Goal: Task Accomplishment & Management: Complete application form

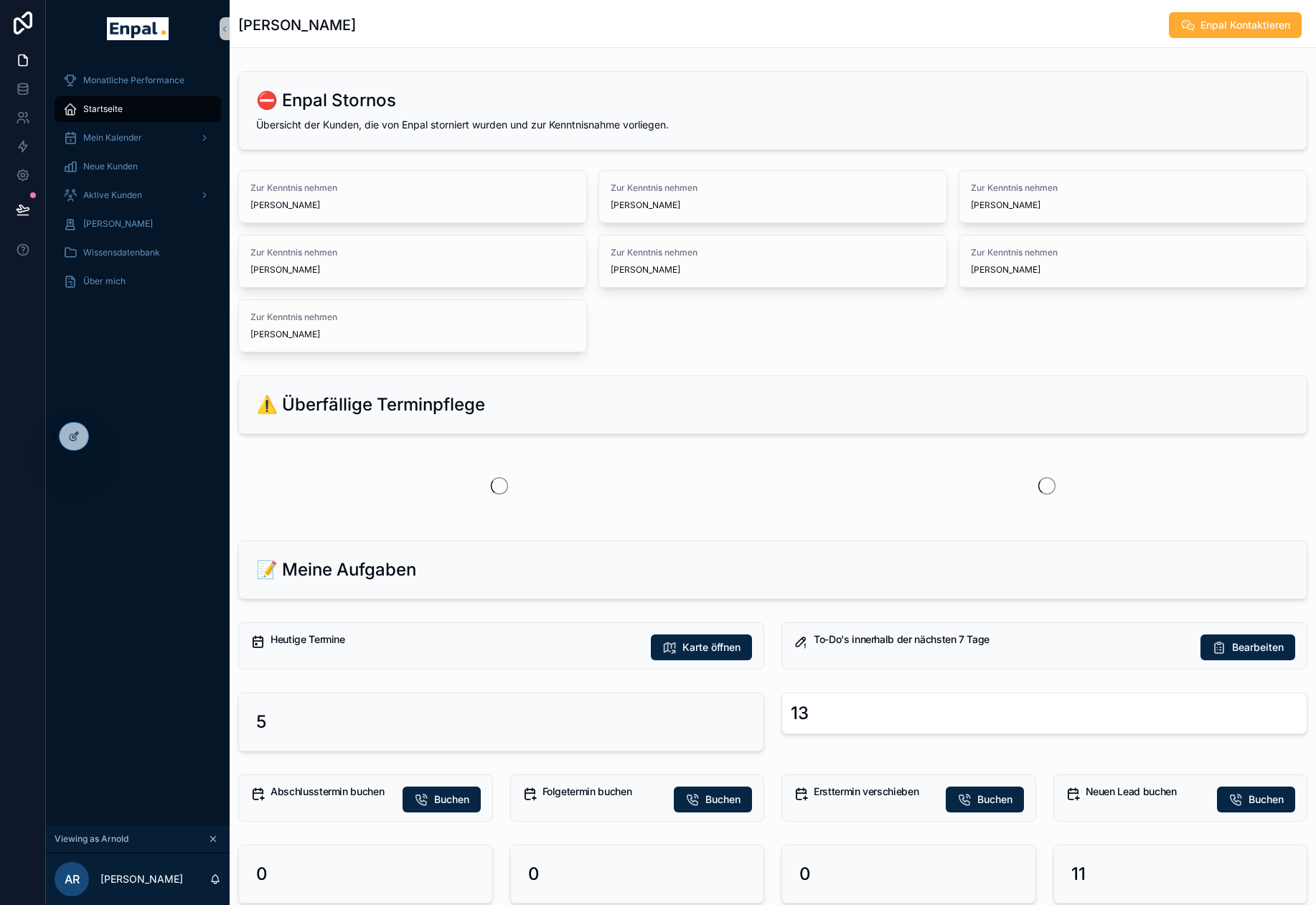
scroll to position [28, 0]
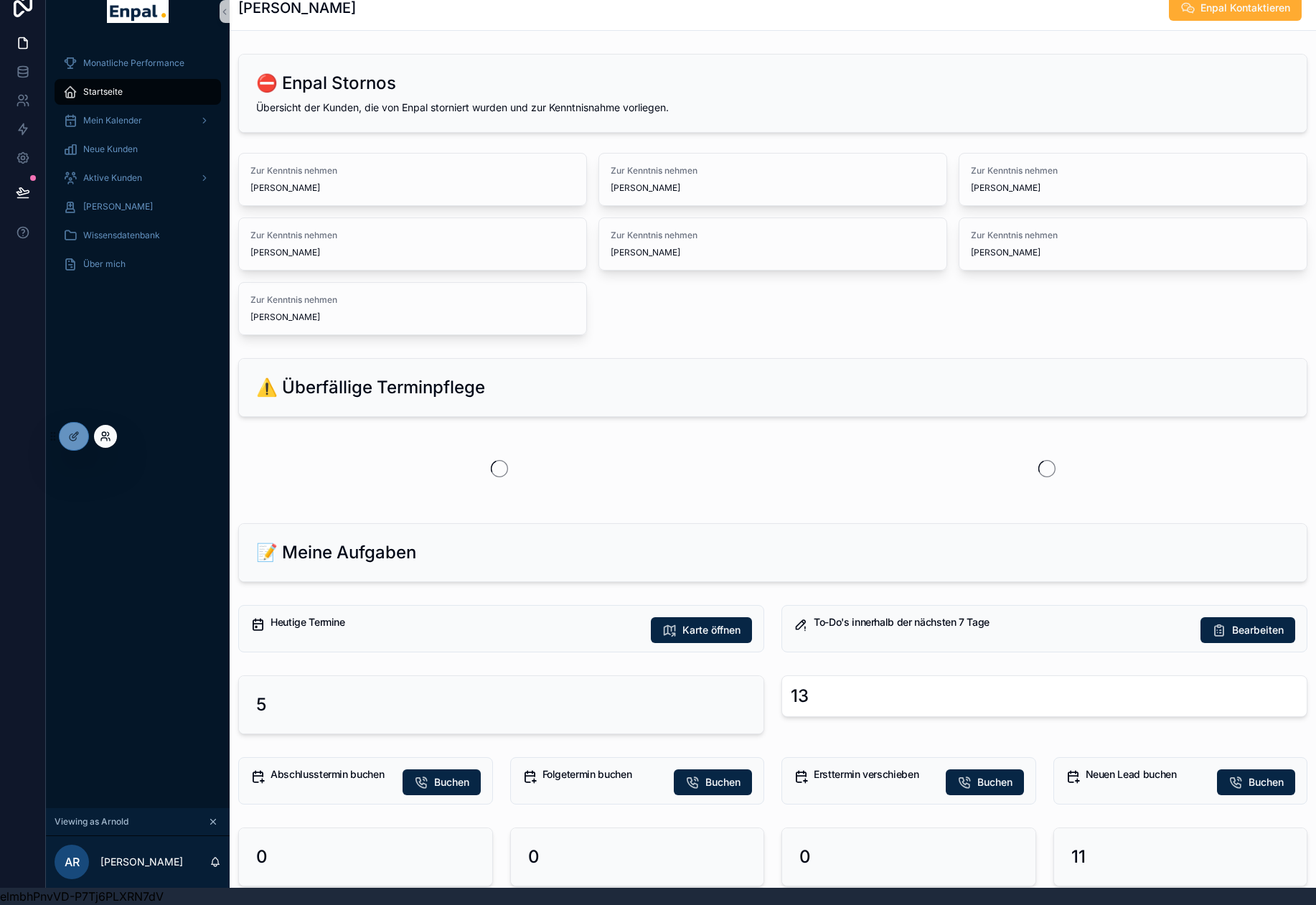
click at [103, 437] on icon at bounding box center [105, 436] width 11 height 11
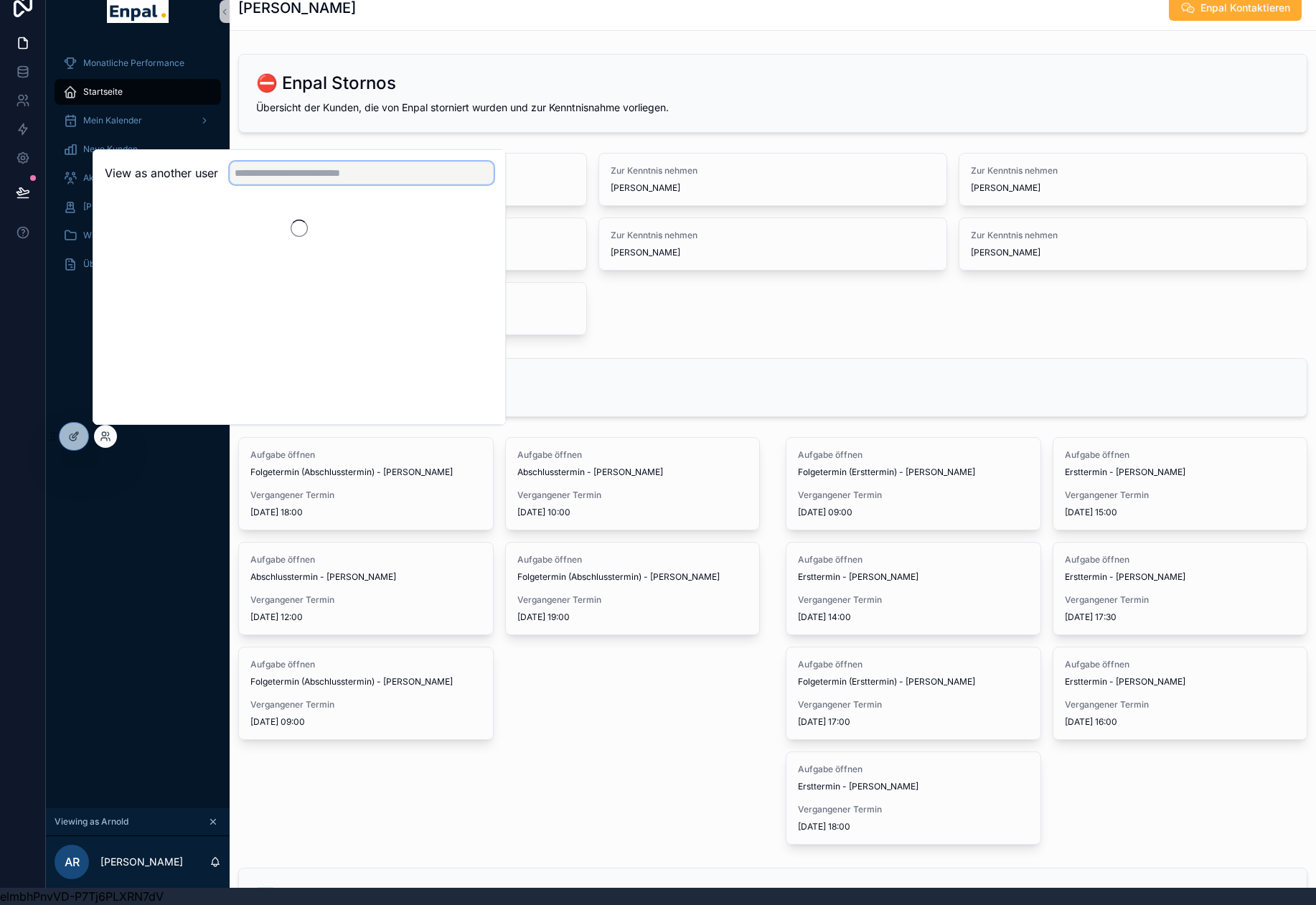
click at [317, 173] on input "text" at bounding box center [361, 173] width 264 height 23
type input "******"
click at [470, 230] on button "Select" at bounding box center [475, 226] width 37 height 21
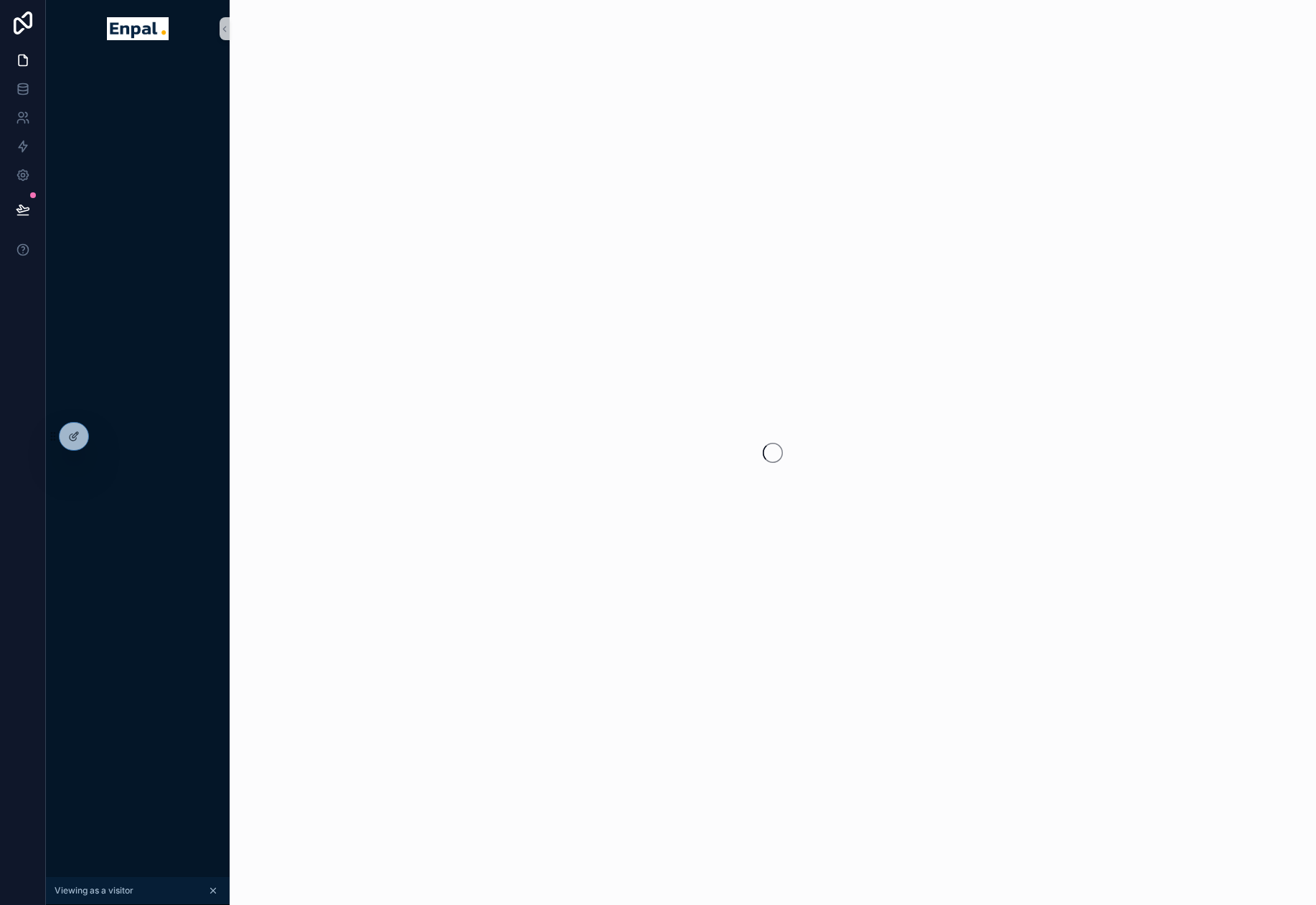
scroll to position [28, 0]
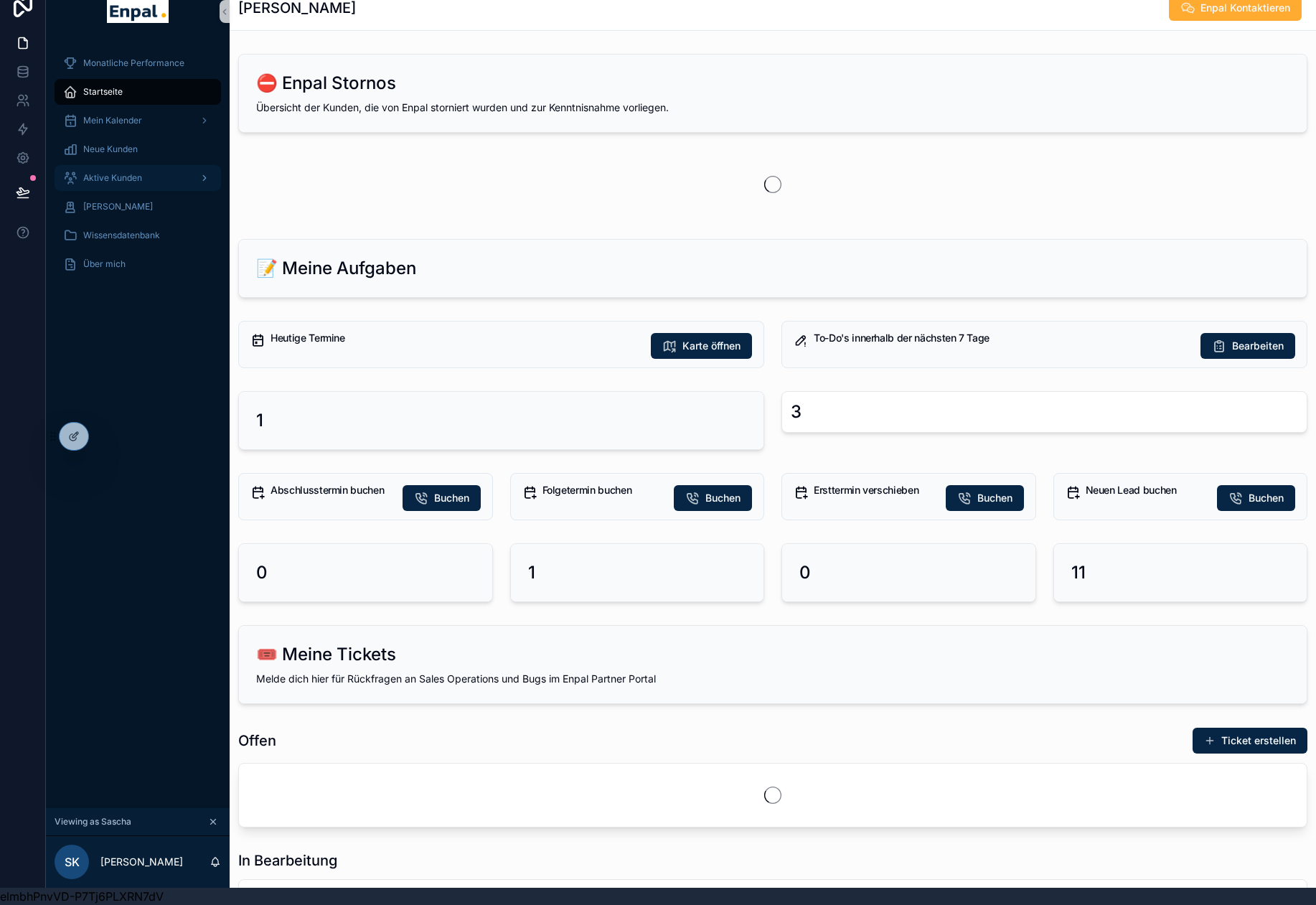
click at [139, 173] on span "Aktive Kunden" at bounding box center [112, 178] width 59 height 11
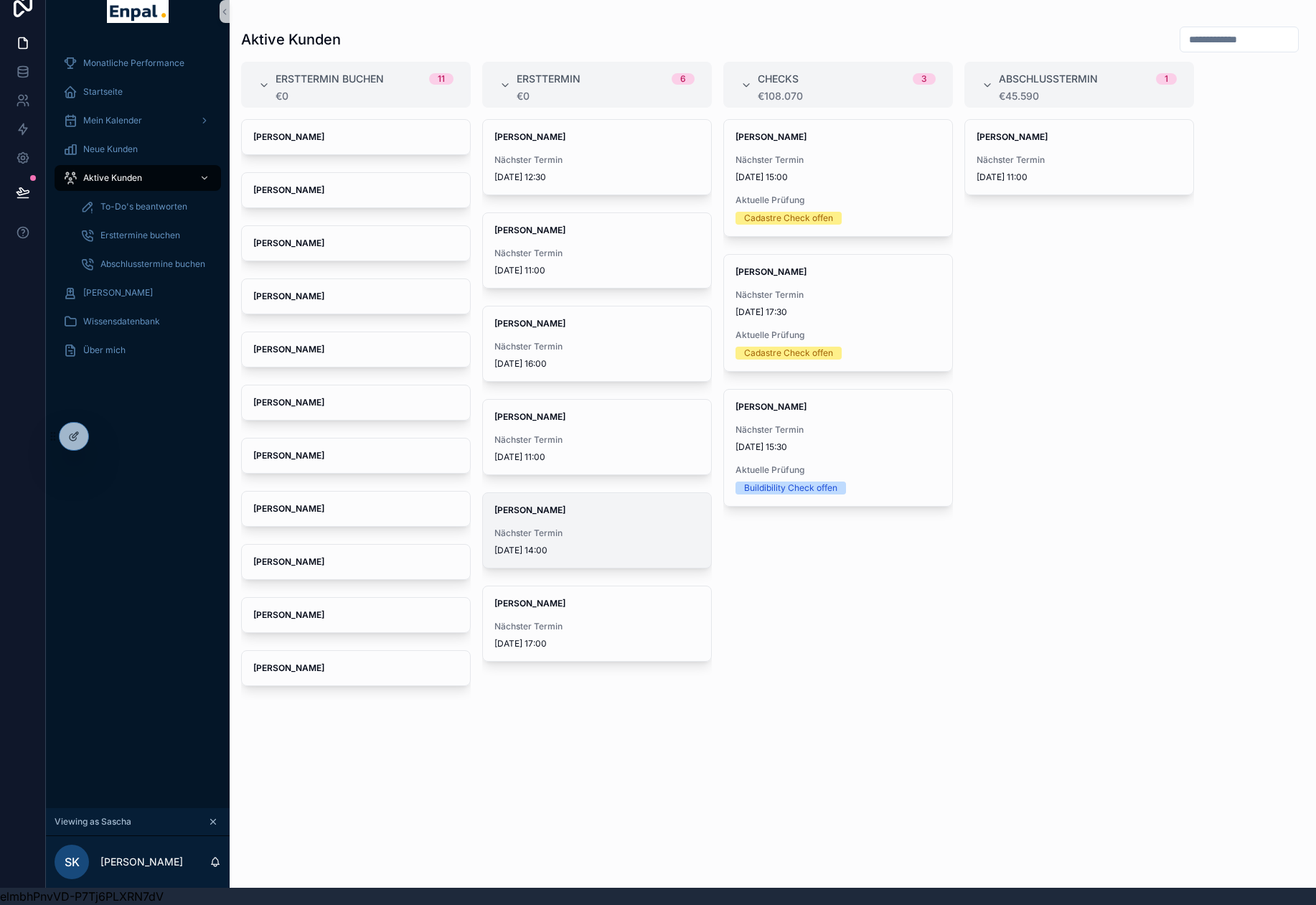
click at [568, 529] on div "Nächster Termin [DATE] 14:00" at bounding box center [597, 541] width 205 height 29
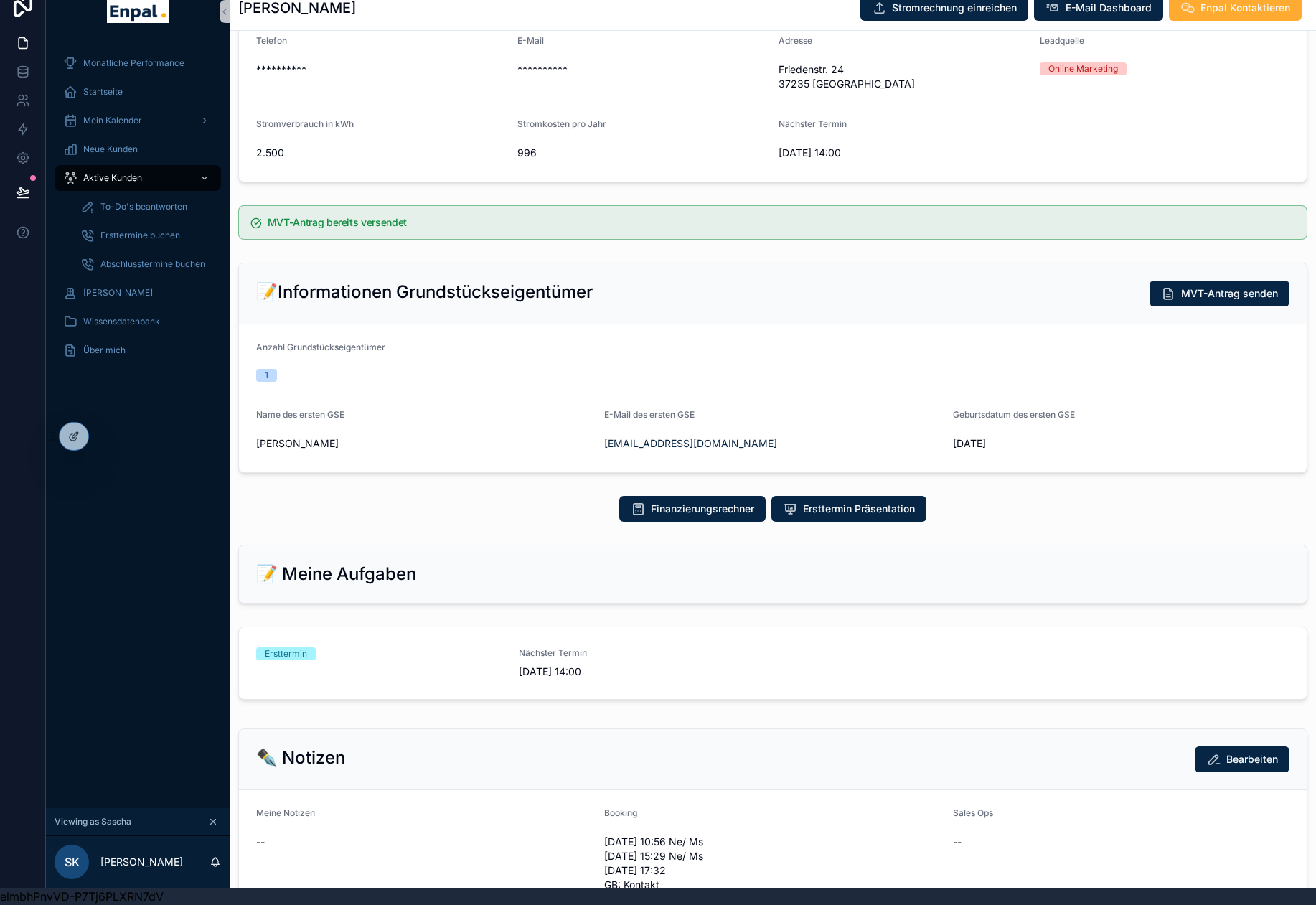
scroll to position [431, 0]
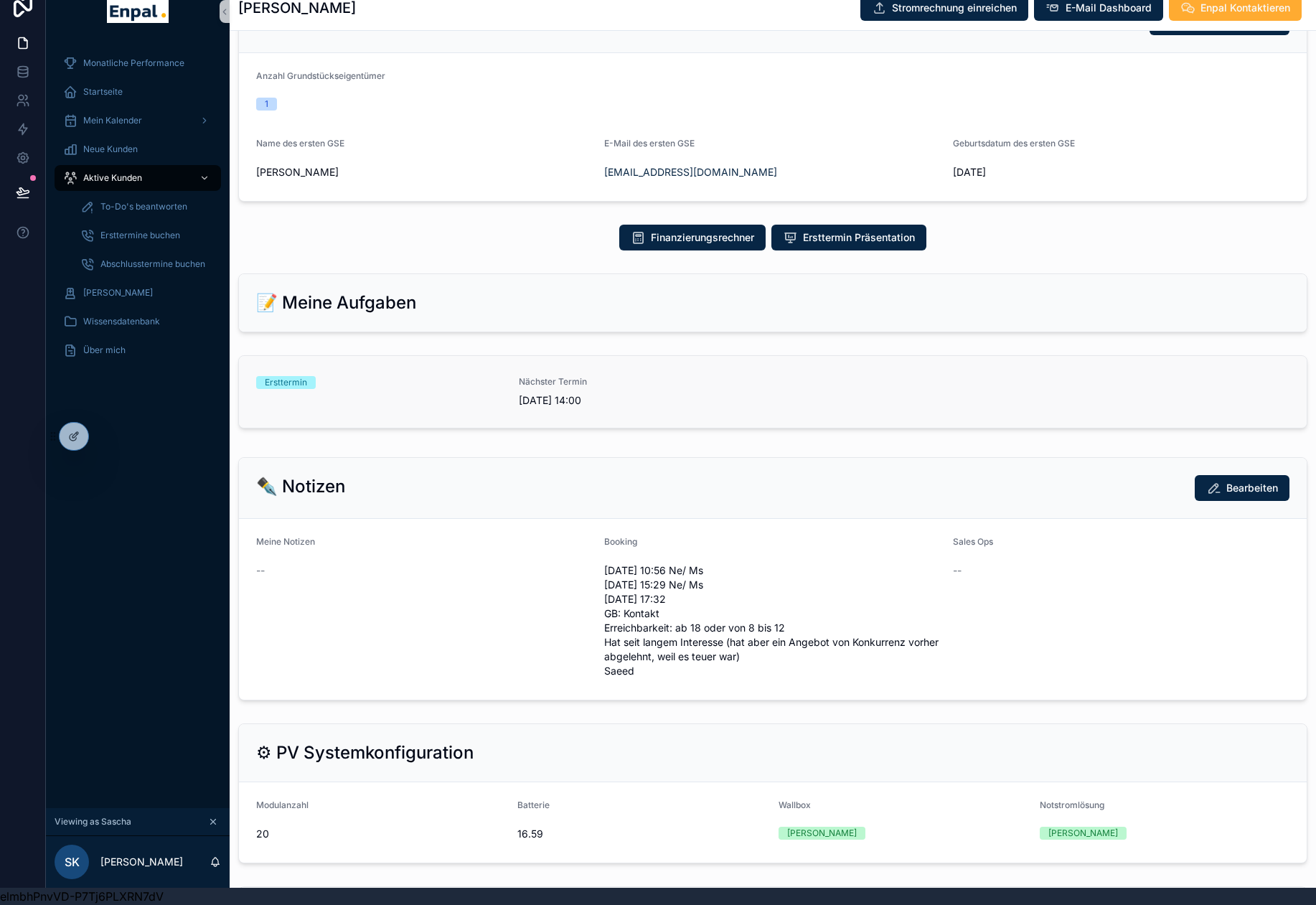
click at [367, 382] on div "Ersttermin" at bounding box center [379, 392] width 245 height 31
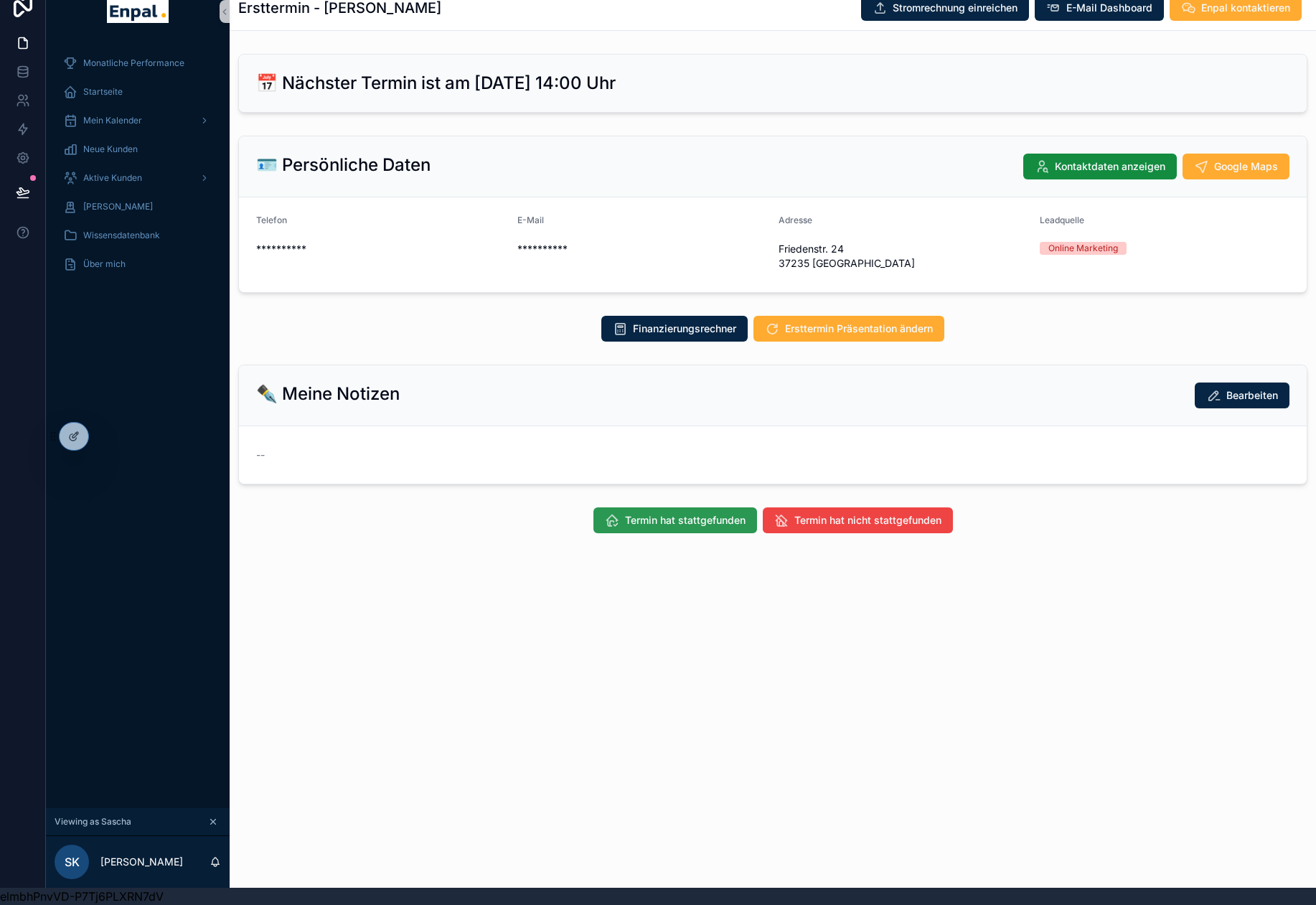
click at [647, 515] on span "Termin hat stattgefunden" at bounding box center [686, 520] width 120 height 14
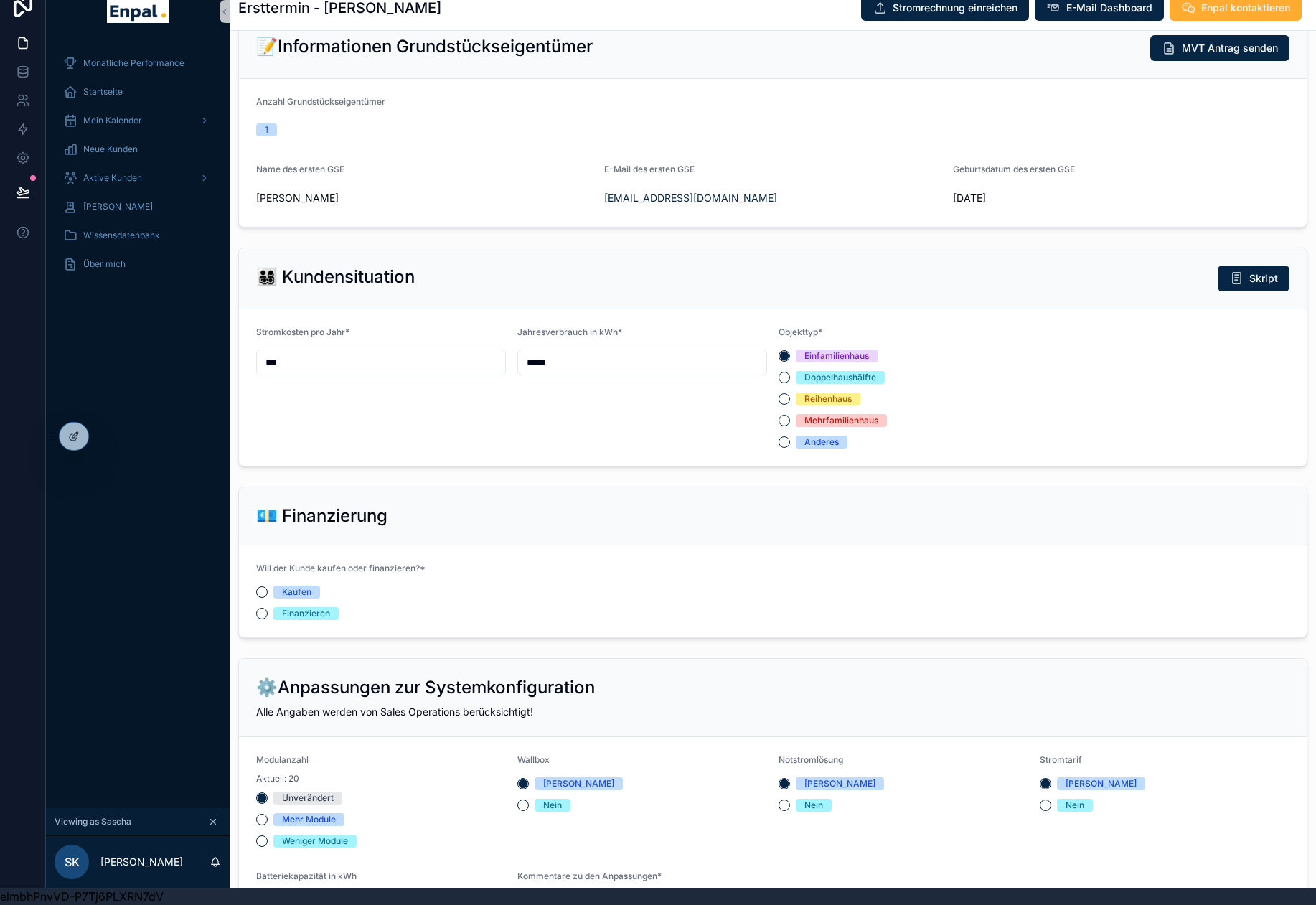
scroll to position [646, 0]
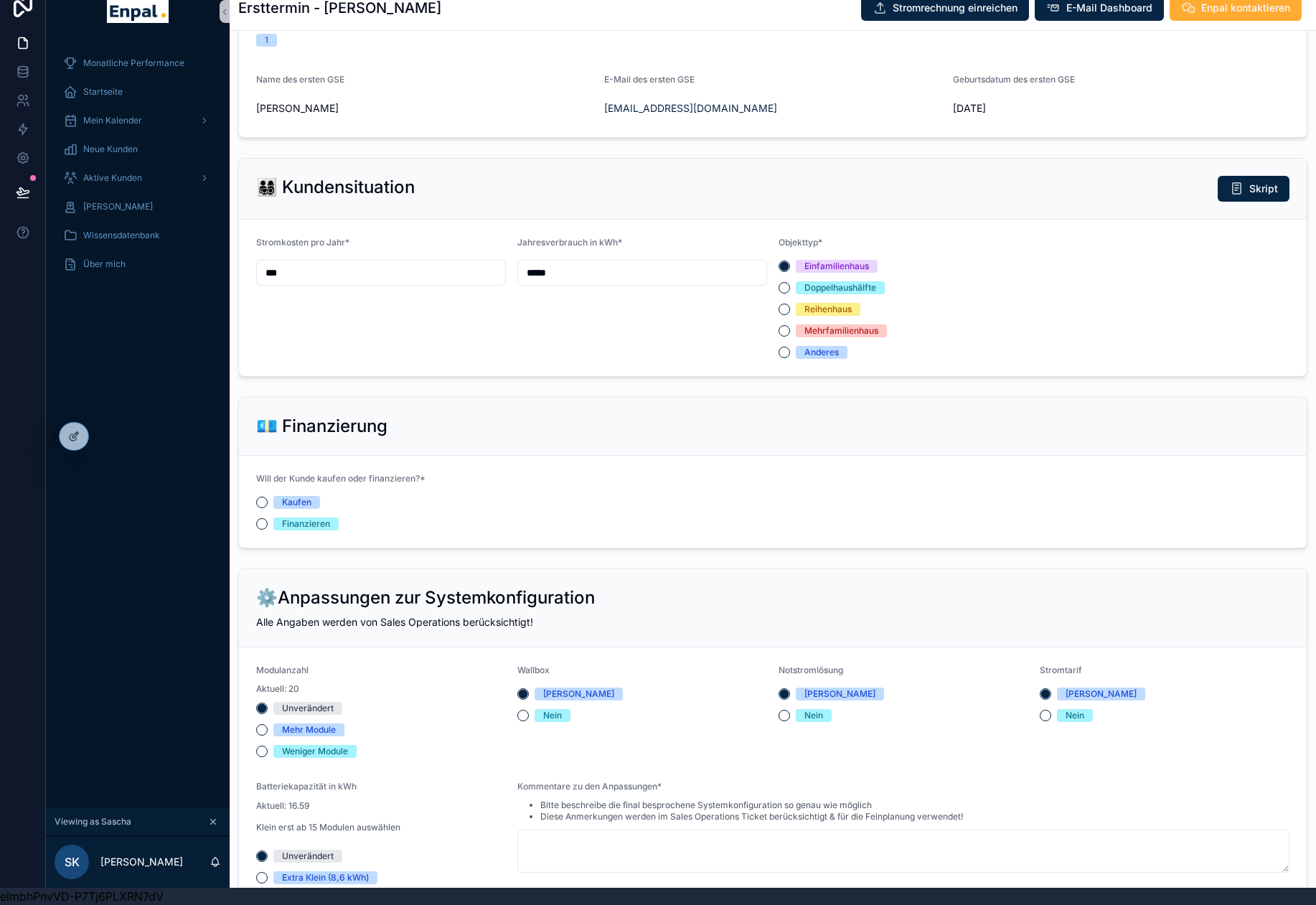
click at [255, 514] on form "Will der Kunde kaufen oder finanzieren?* Kaufen Finanzieren" at bounding box center [772, 502] width 1068 height 92
click at [264, 518] on button "Finanzieren" at bounding box center [262, 524] width 11 height 11
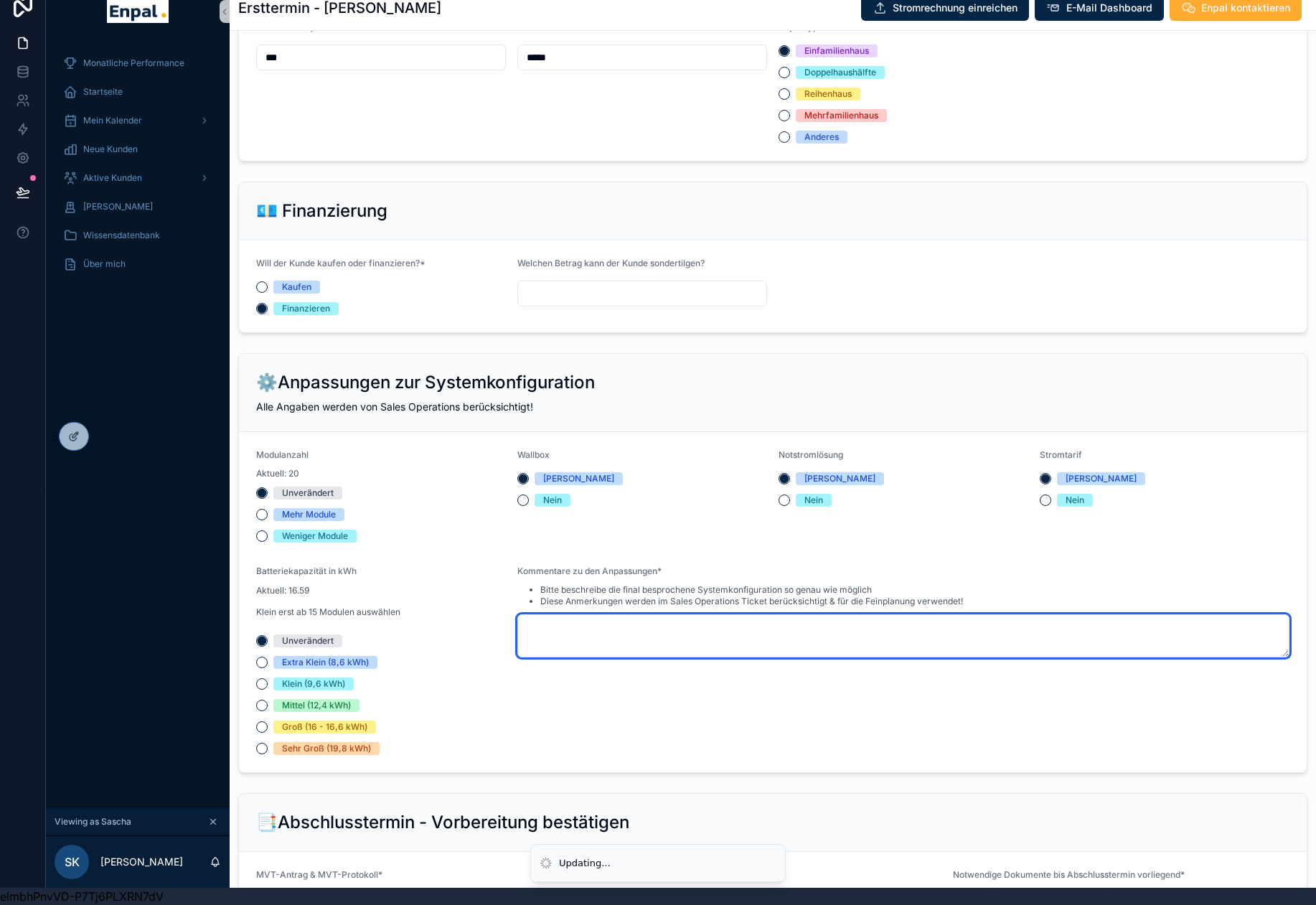
click at [559, 620] on textarea "scrollable content" at bounding box center [903, 636] width 772 height 43
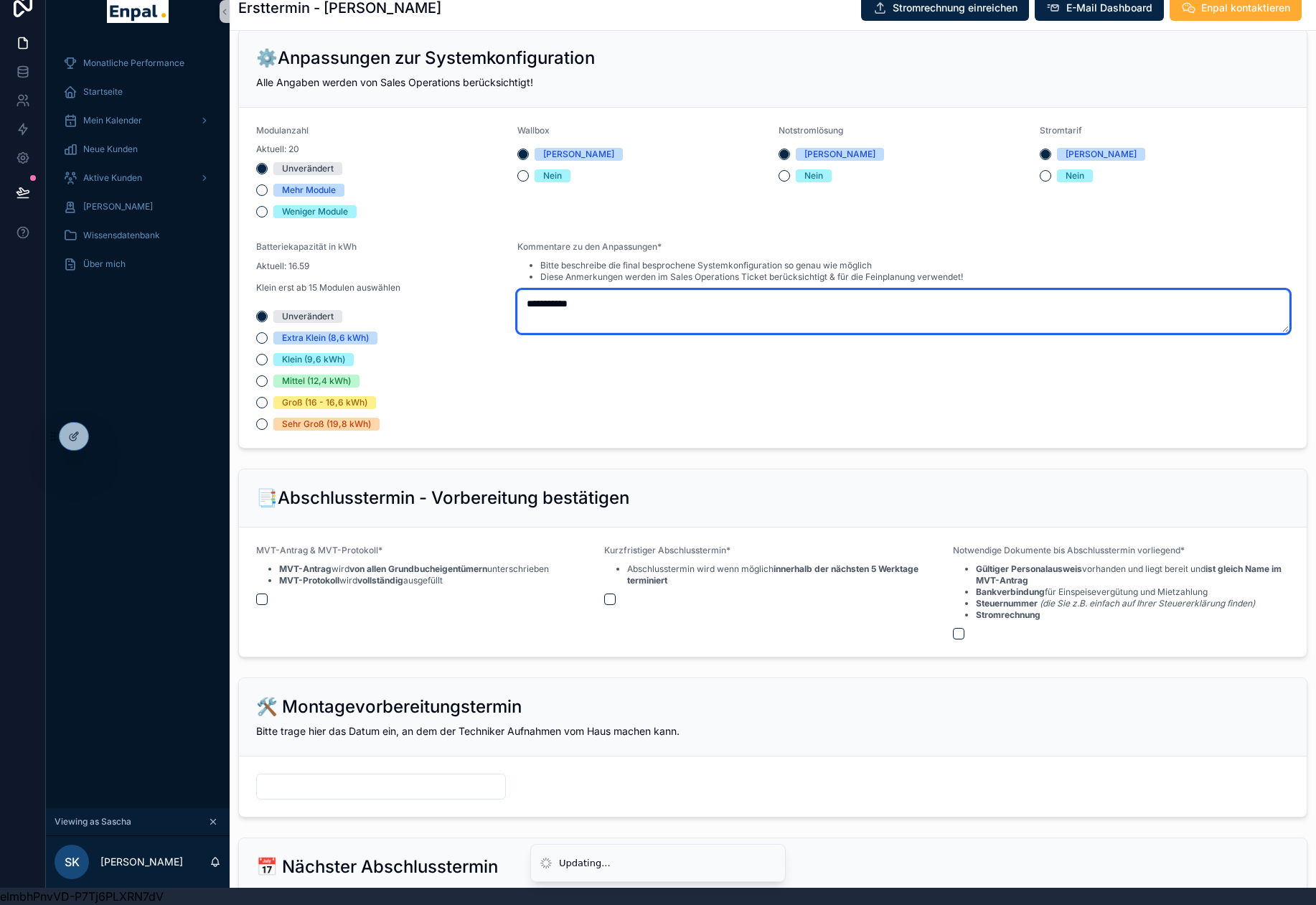
scroll to position [1220, 0]
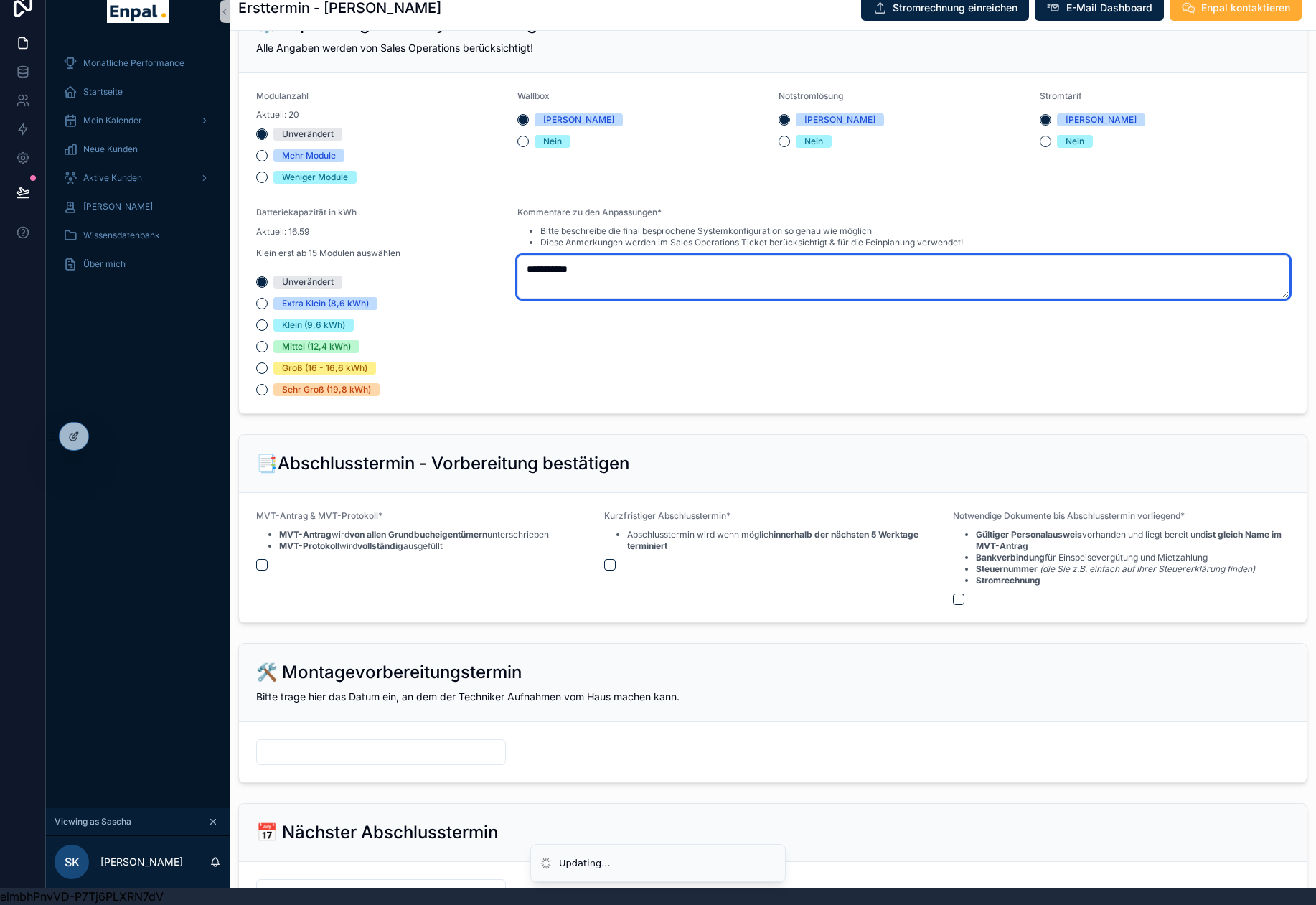
type textarea "**********"
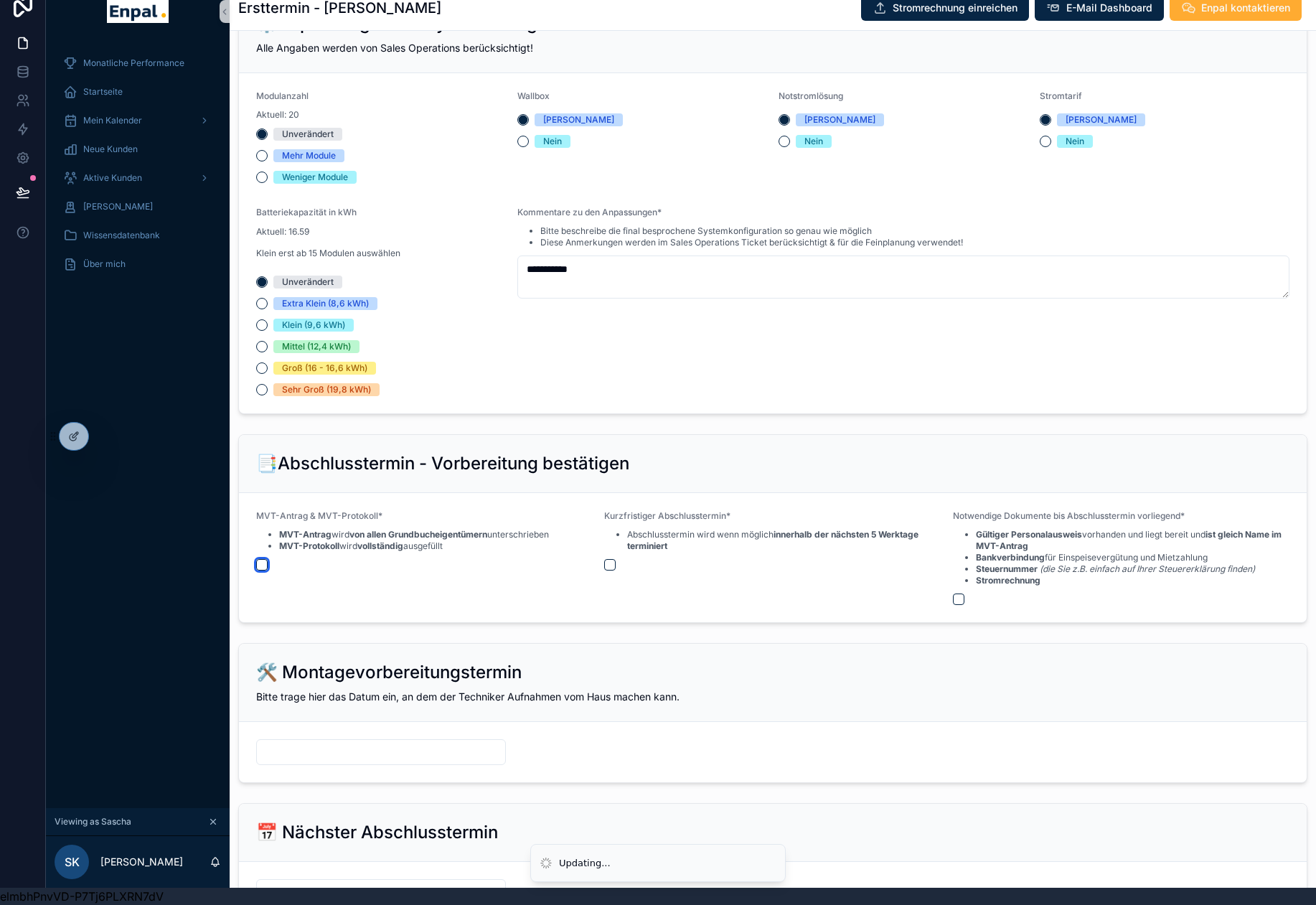
click at [259, 559] on button "scrollable content" at bounding box center [262, 564] width 11 height 11
click at [606, 559] on button "scrollable content" at bounding box center [610, 564] width 11 height 11
click at [958, 593] on button "scrollable content" at bounding box center [958, 599] width 11 height 11
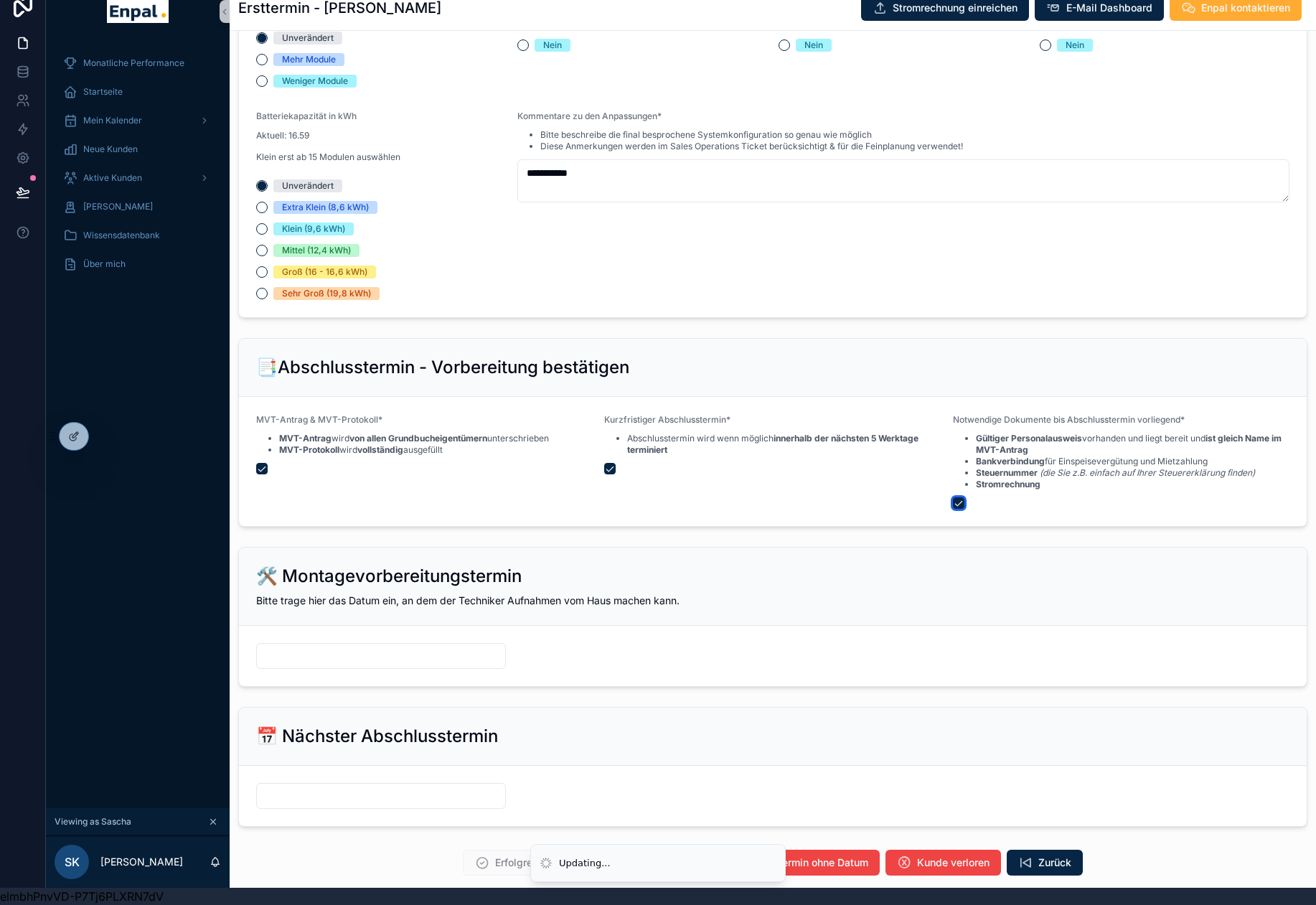
scroll to position [1391, 0]
